Goal: Information Seeking & Learning: Learn about a topic

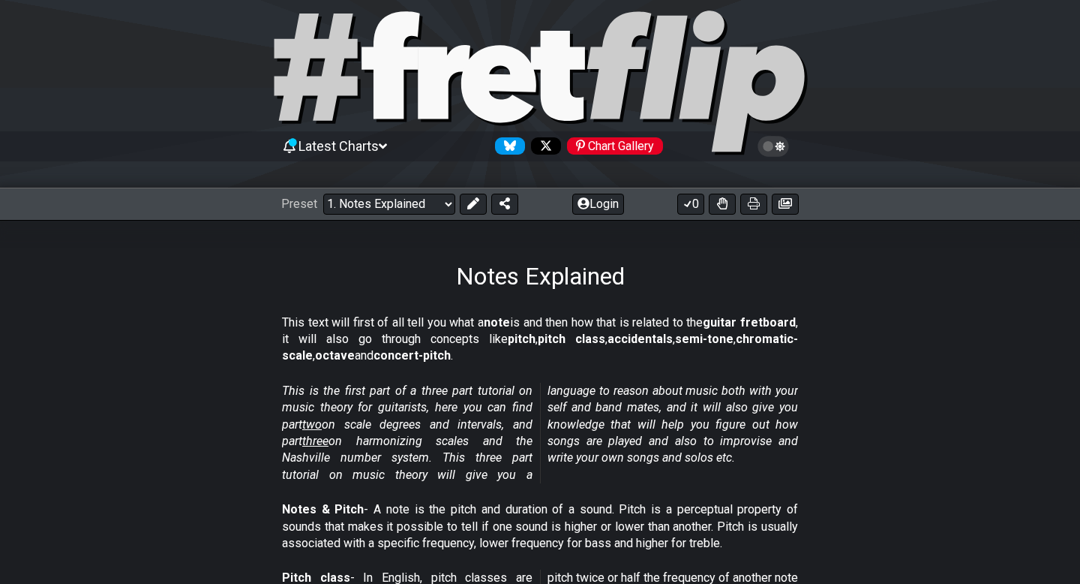
scroll to position [26, 0]
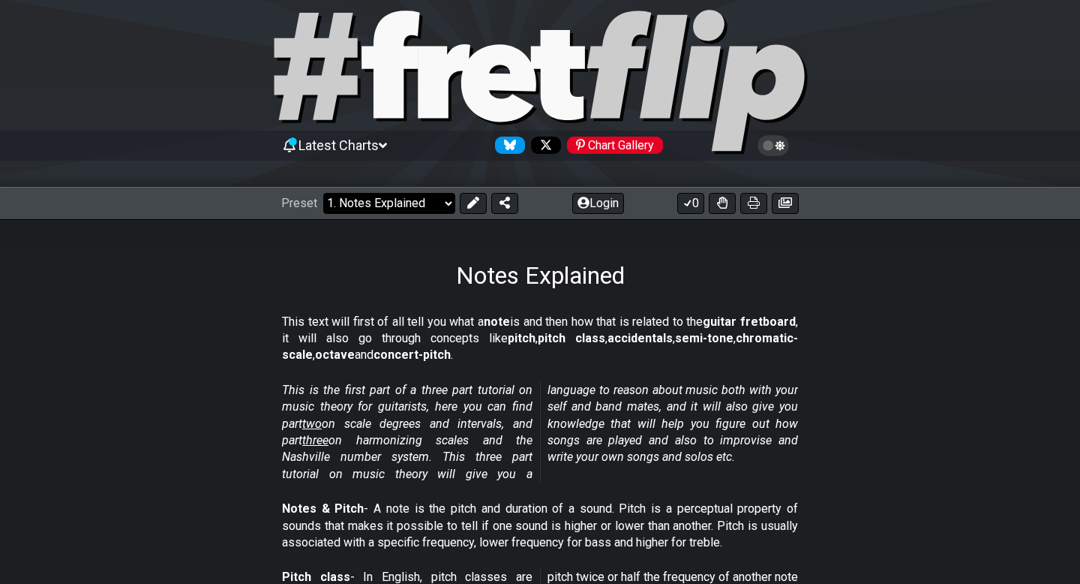
click at [416, 202] on select "Welcome to #fretflip! Initial Preset Custom Preset Minor Pentatonic Major Penta…" at bounding box center [389, 203] width 132 height 21
click at [323, 193] on select "Welcome to #fretflip! Initial Preset Custom Preset Minor Pentatonic Major Penta…" at bounding box center [389, 203] width 132 height 21
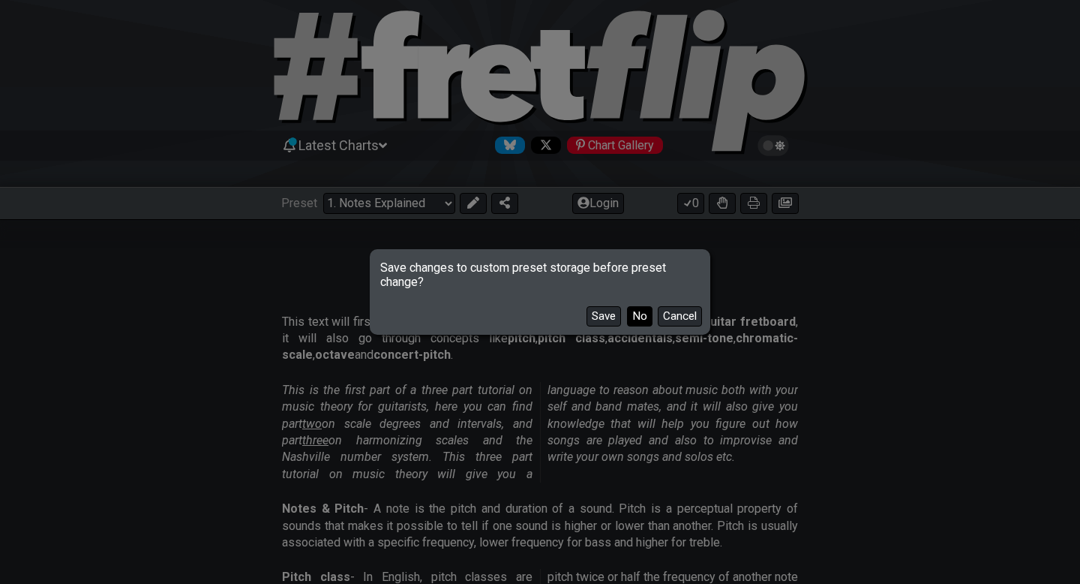
click at [644, 319] on button "No" at bounding box center [640, 316] width 26 height 20
select select "/welcome"
select select "C"
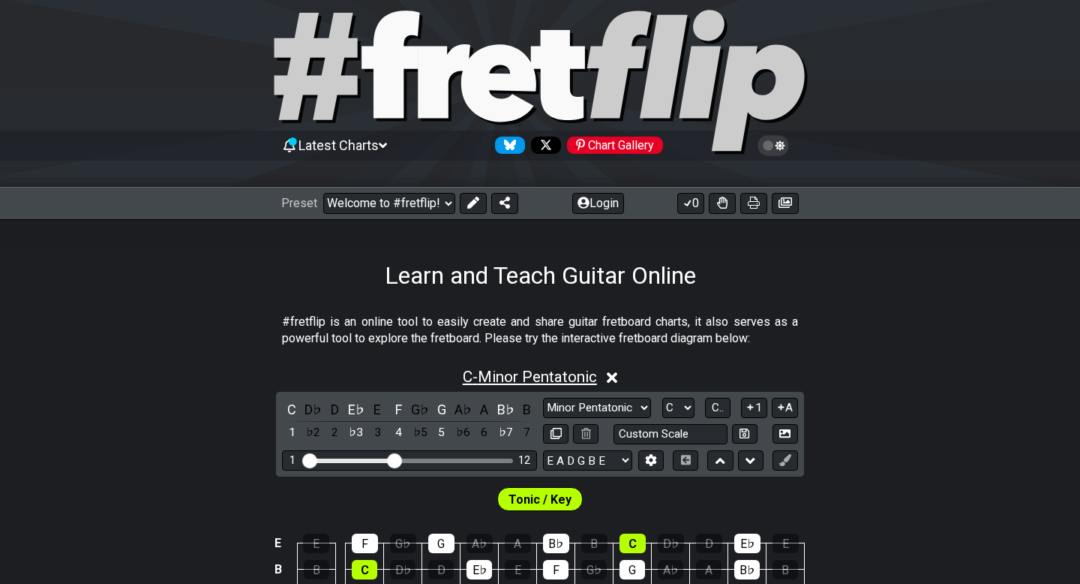
scroll to position [206, 0]
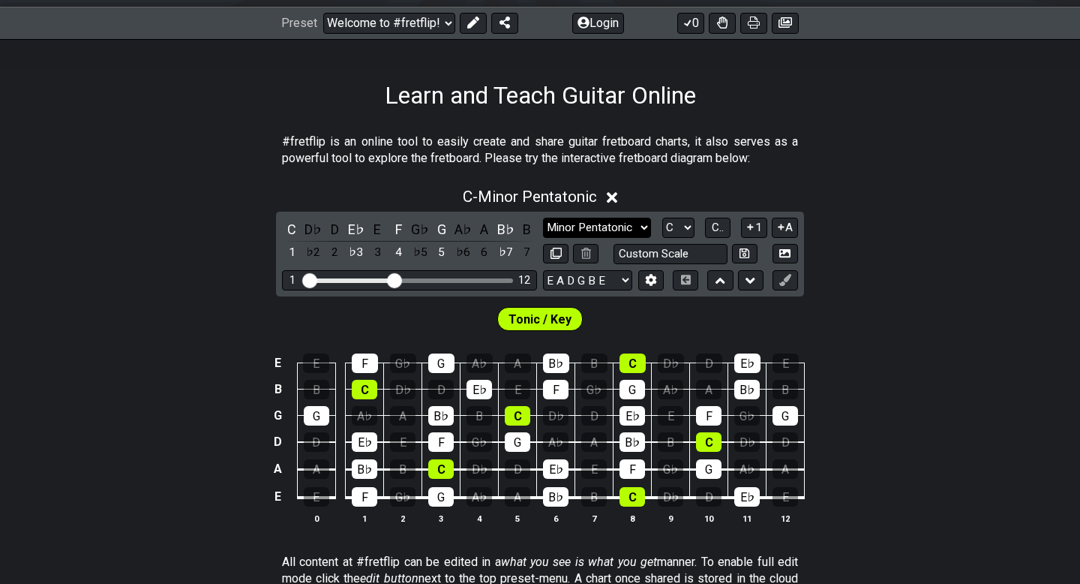
click at [587, 225] on select "Minor Pentatonic Click to edit Minor Pentatonic Major Pentatonic Minor Blues Ma…" at bounding box center [597, 228] width 108 height 20
select select "Major Pentatonic"
click at [543, 218] on select "Minor Pentatonic Click to edit Minor Pentatonic Major Pentatonic Minor Blues Ma…" at bounding box center [597, 228] width 108 height 20
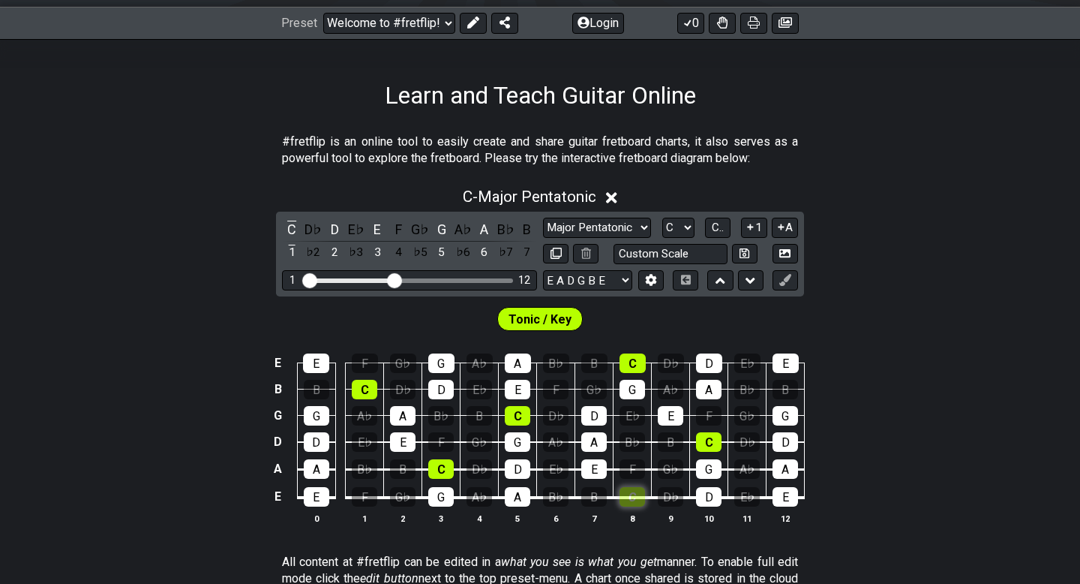
click at [638, 495] on div "C" at bounding box center [633, 497] width 26 height 20
drag, startPoint x: 397, startPoint y: 284, endPoint x: 356, endPoint y: 284, distance: 40.5
click at [356, 279] on input "Visible fret range" at bounding box center [409, 279] width 213 height 0
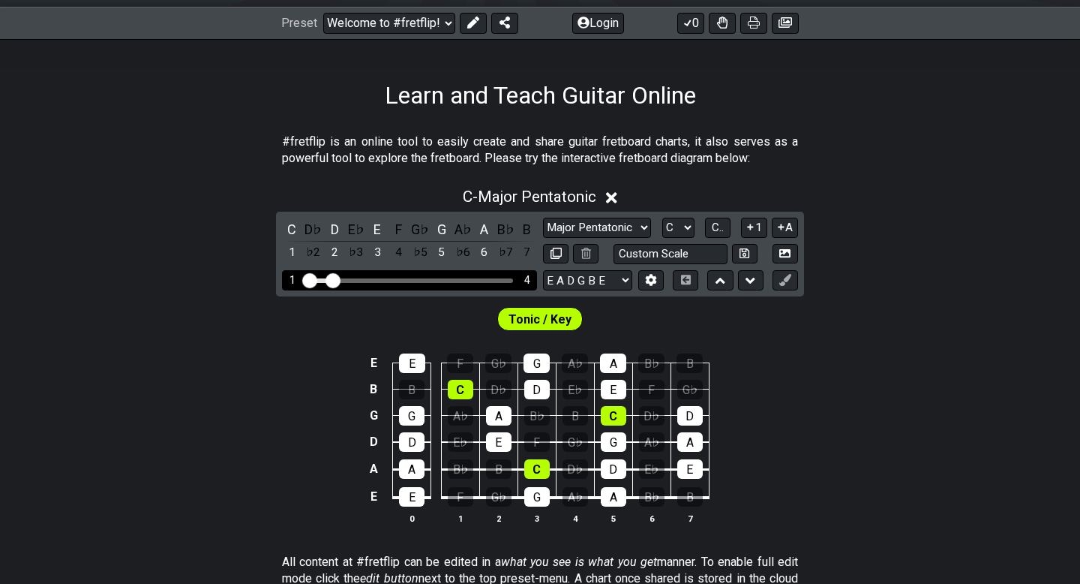
drag, startPoint x: 356, startPoint y: 284, endPoint x: 335, endPoint y: 285, distance: 21.1
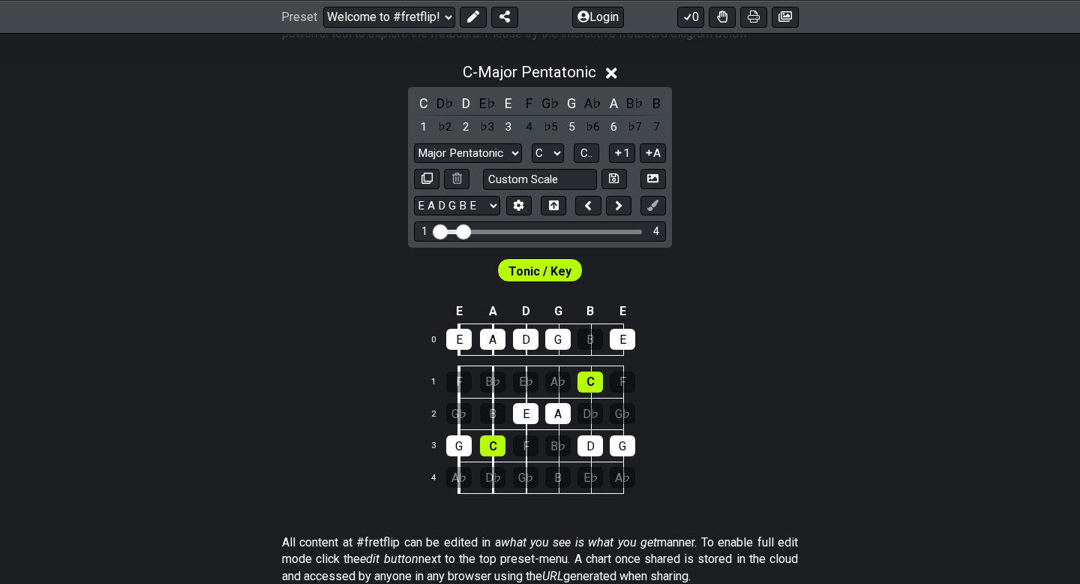
scroll to position [333, 0]
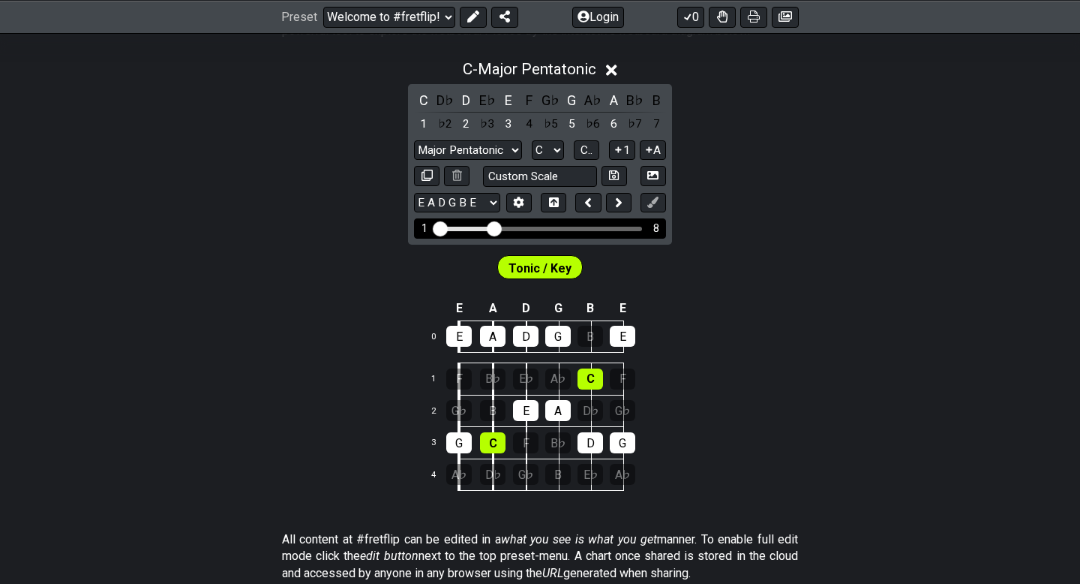
drag, startPoint x: 461, startPoint y: 231, endPoint x: 494, endPoint y: 231, distance: 32.3
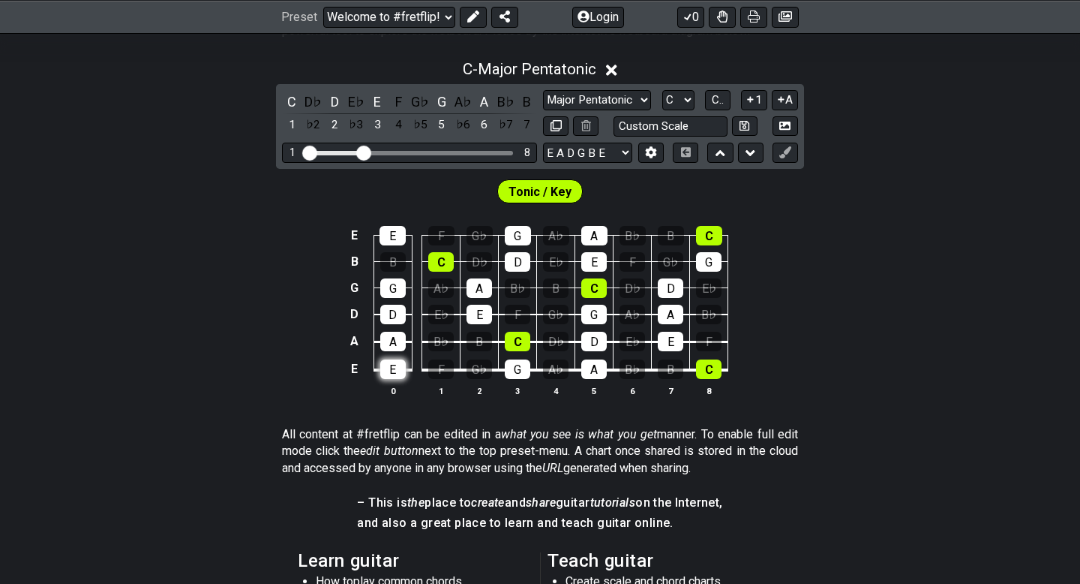
click at [393, 365] on div "E" at bounding box center [393, 369] width 26 height 20
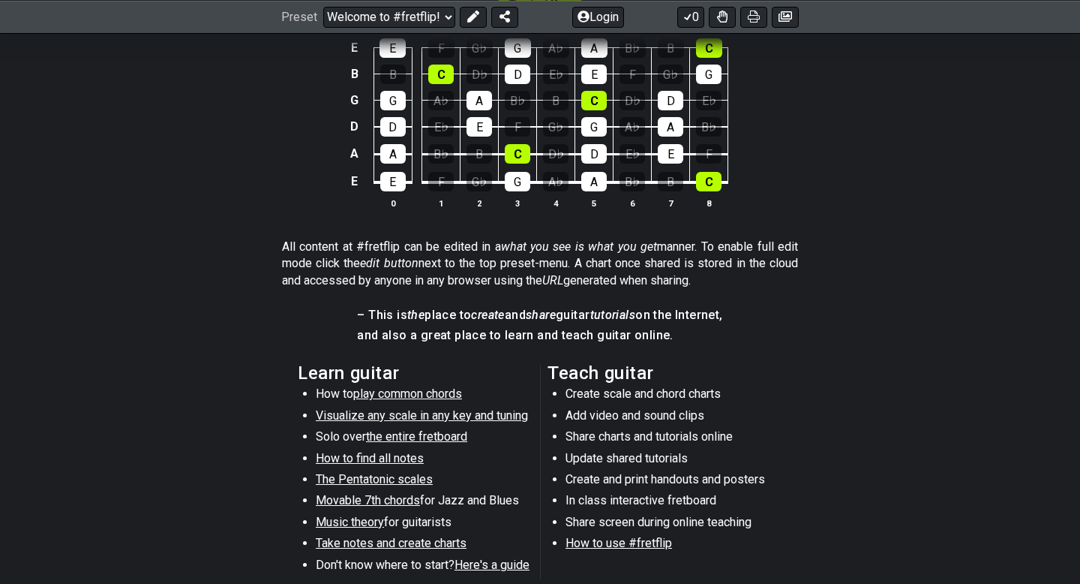
scroll to position [528, 0]
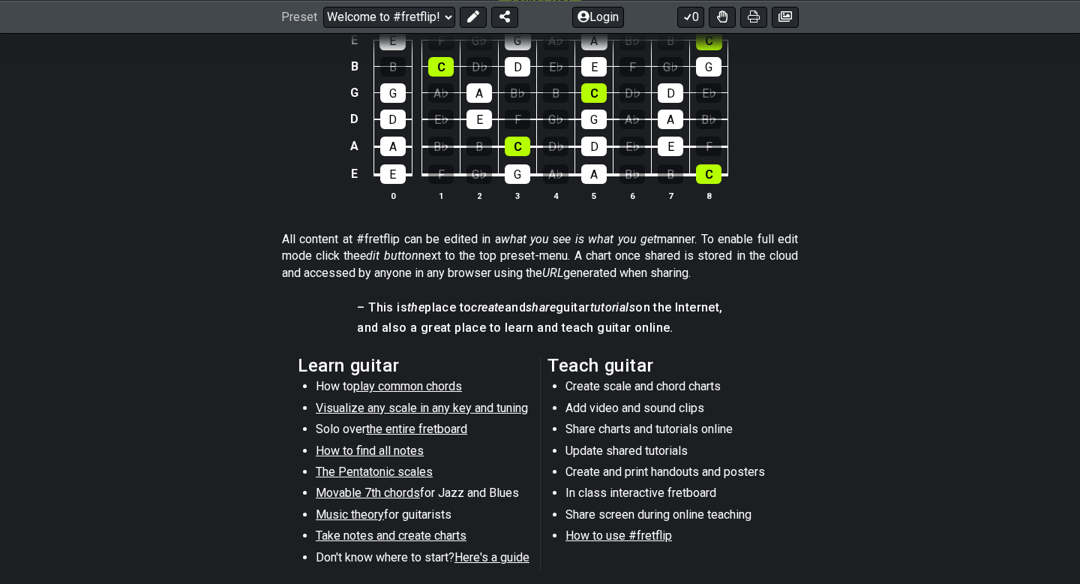
click at [435, 430] on span "the entire fretboard" at bounding box center [416, 429] width 101 height 14
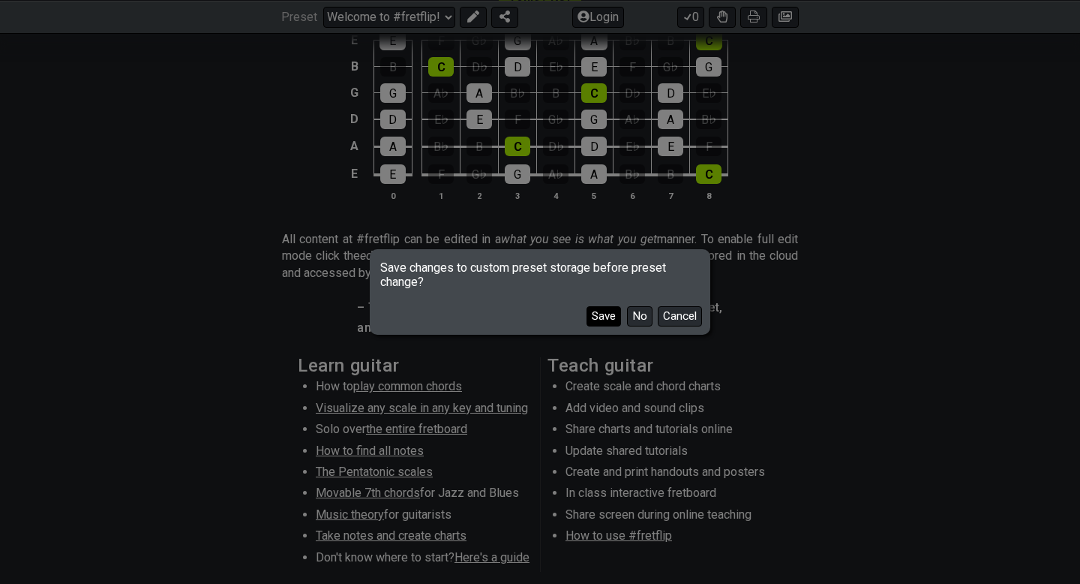
click at [593, 319] on button "Save" at bounding box center [604, 316] width 35 height 20
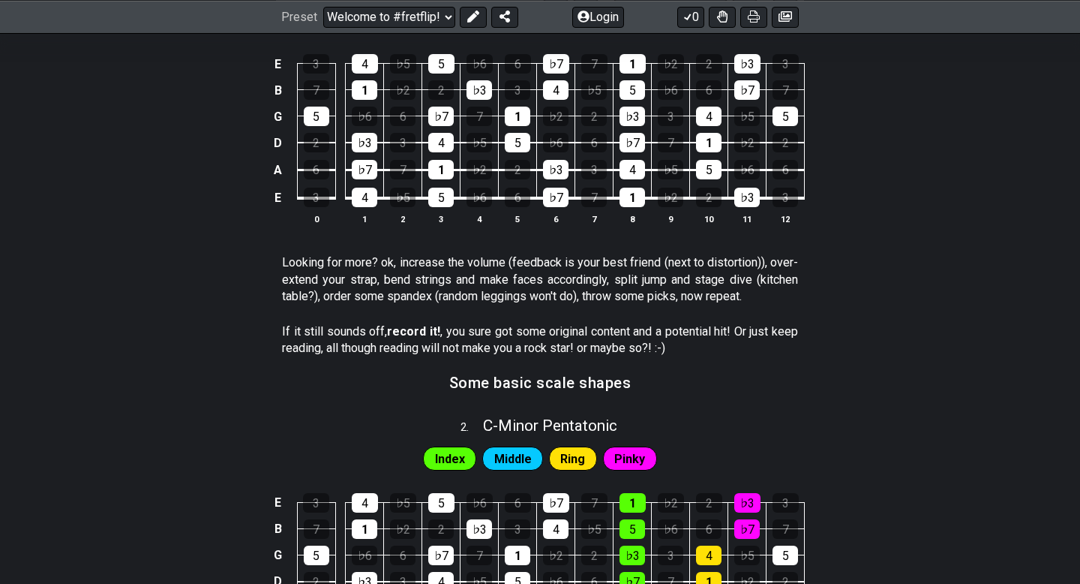
select select "/how-to-solo"
select select "Minor Pentatonic"
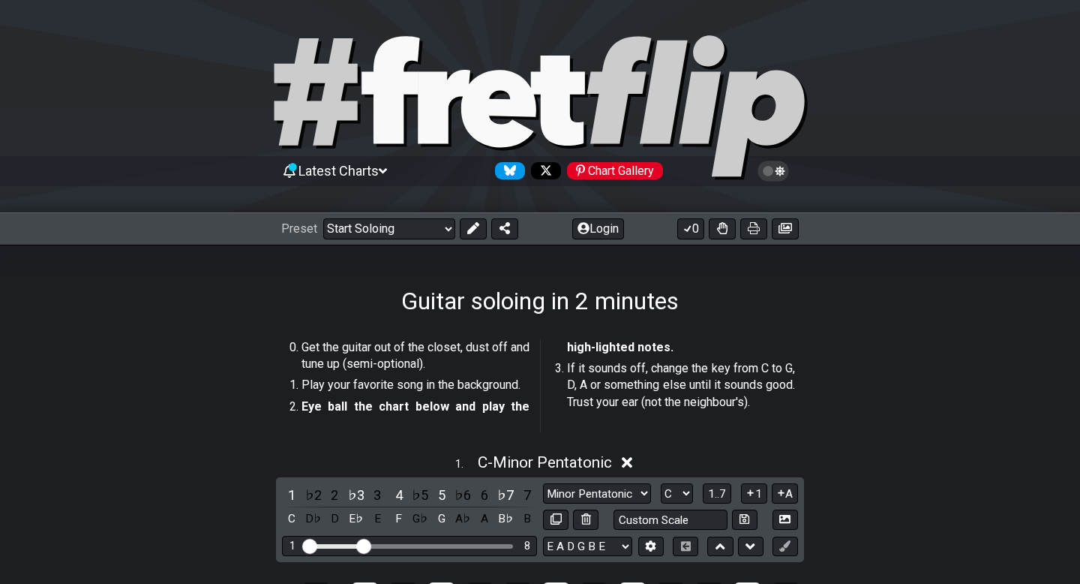
scroll to position [384, 0]
